Goal: Check status: Check status

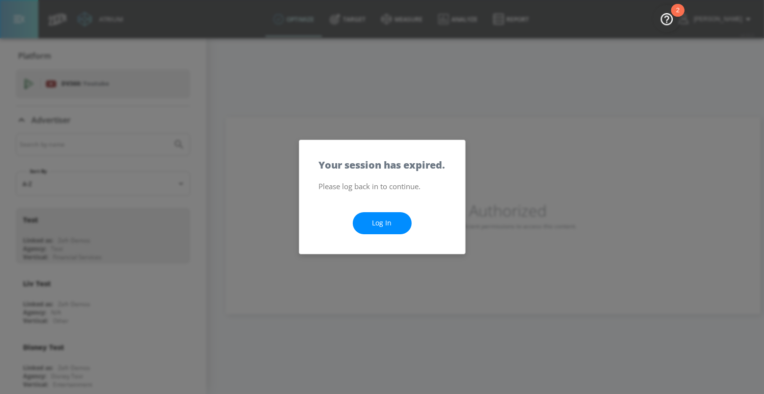
click at [373, 225] on link "Log In" at bounding box center [382, 223] width 59 height 22
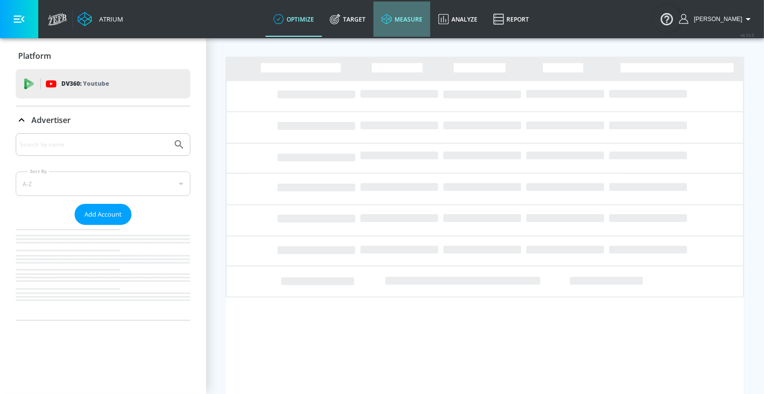
click at [405, 17] on link "measure" at bounding box center [401, 18] width 57 height 35
